Goal: Task Accomplishment & Management: Manage account settings

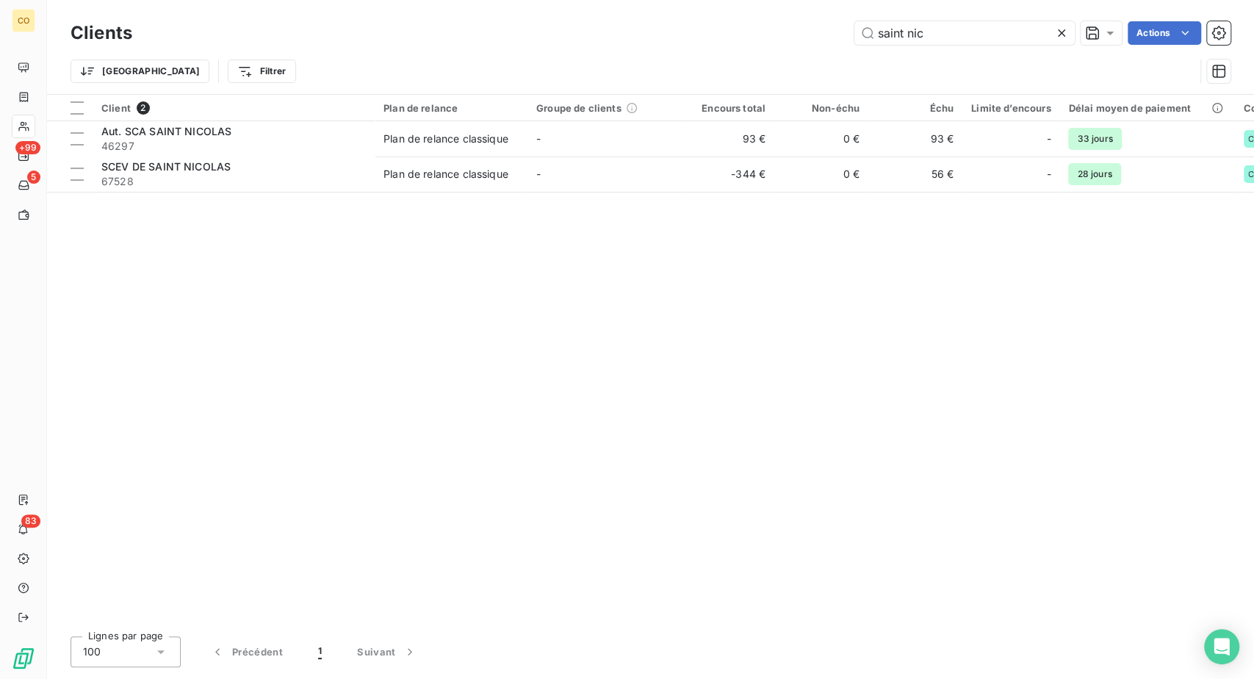
click at [1054, 38] on icon at bounding box center [1061, 33] width 15 height 15
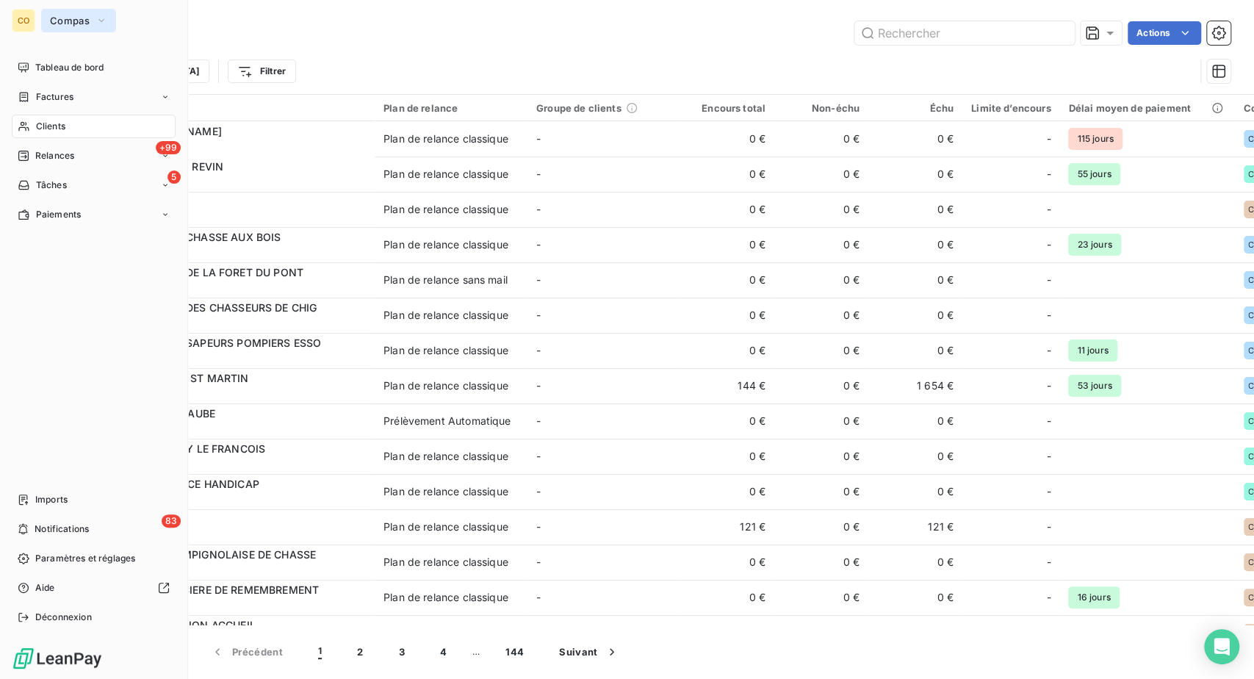
click at [90, 25] on span "Compas" at bounding box center [70, 21] width 40 height 12
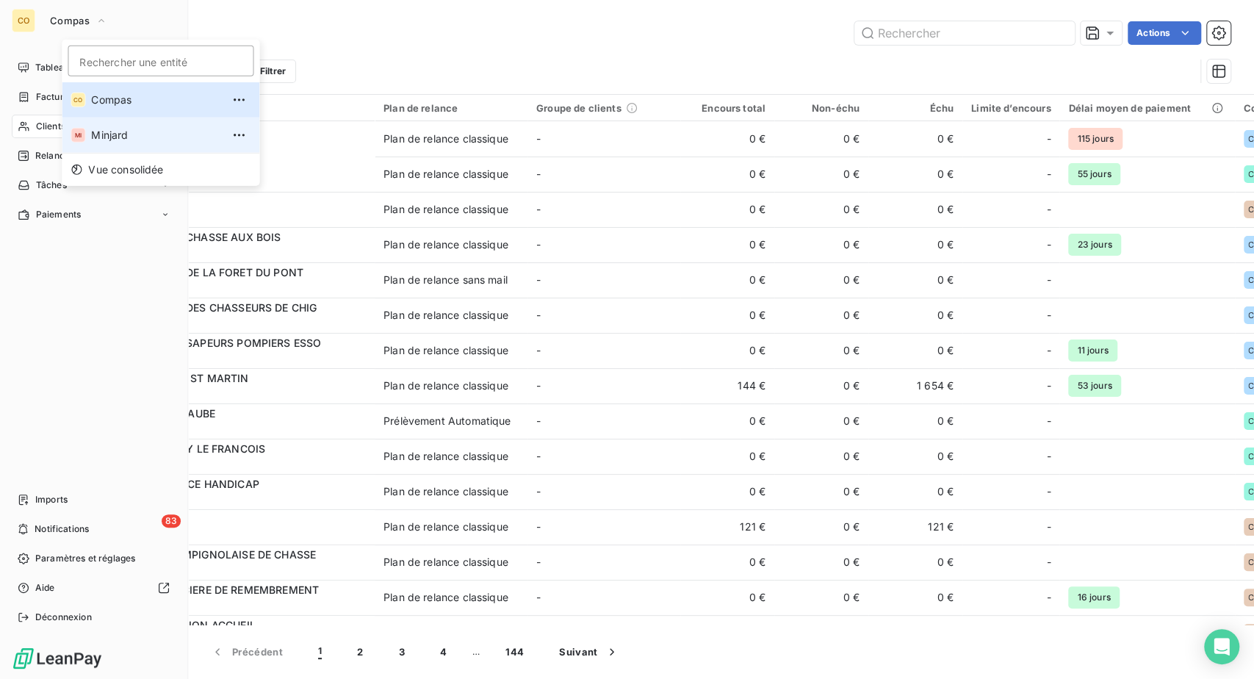
click at [85, 143] on div "MI" at bounding box center [78, 135] width 15 height 15
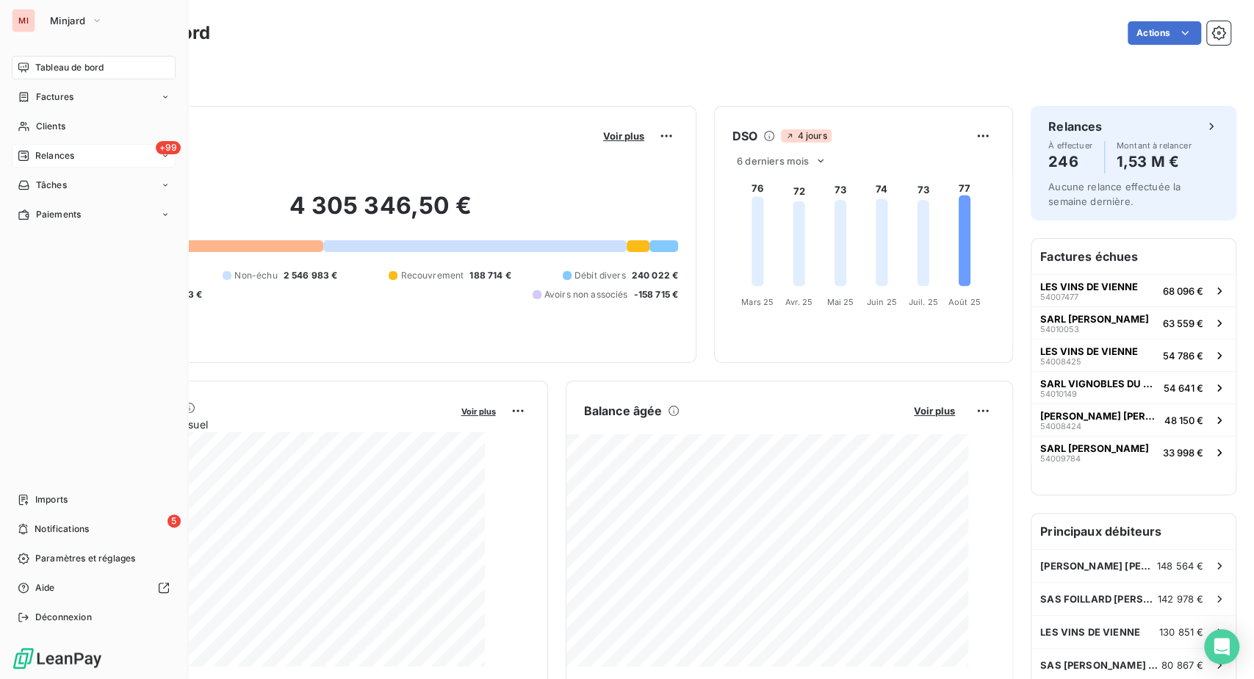
click at [100, 168] on div "+99 Relances" at bounding box center [94, 156] width 164 height 24
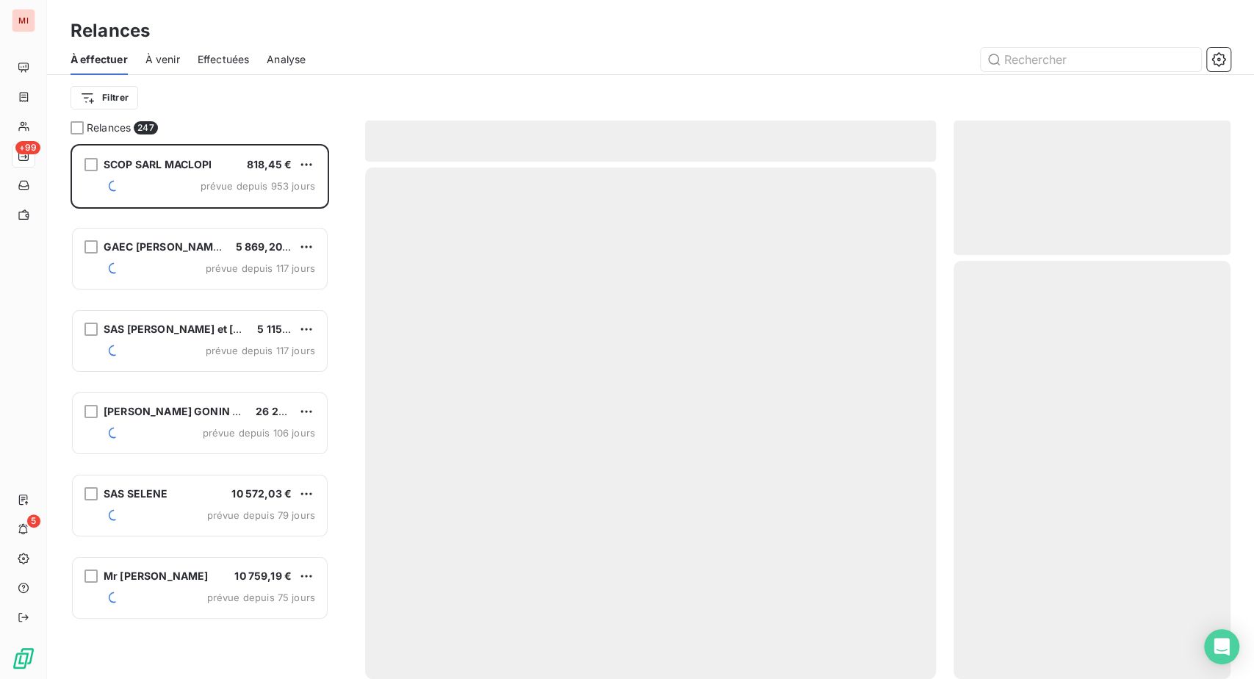
scroll to position [498, 242]
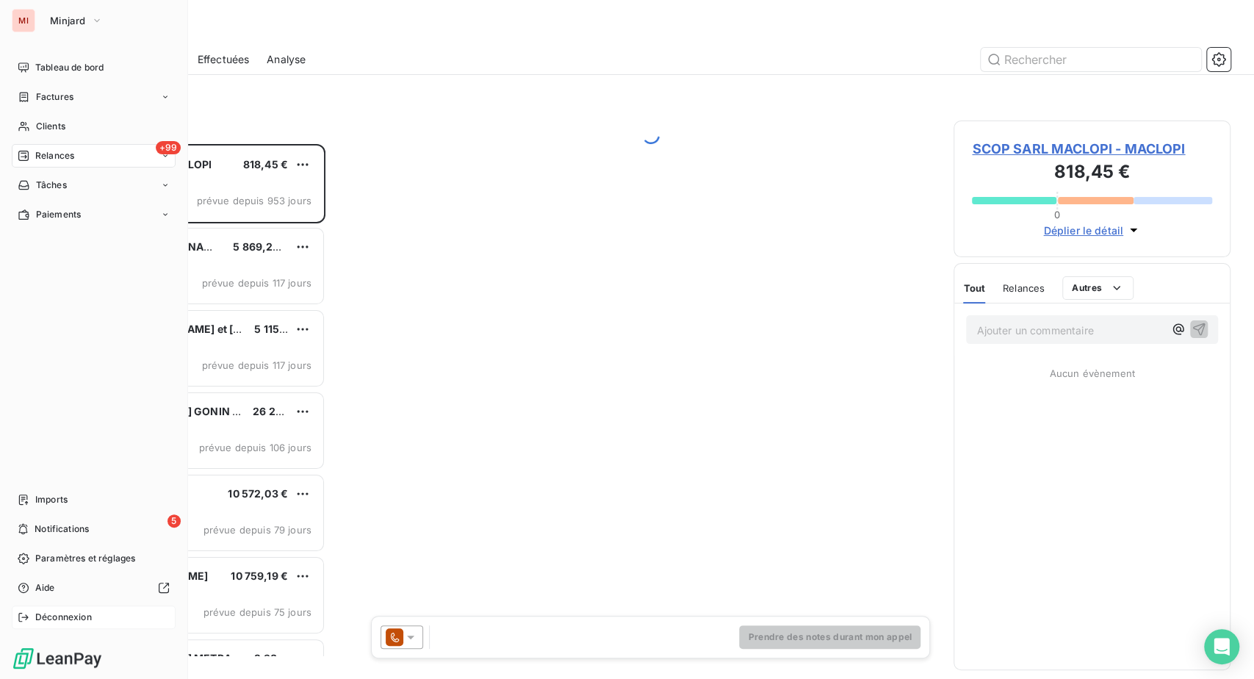
click at [92, 611] on span "Déconnexion" at bounding box center [63, 617] width 57 height 13
